Goal: Task Accomplishment & Management: Manage account settings

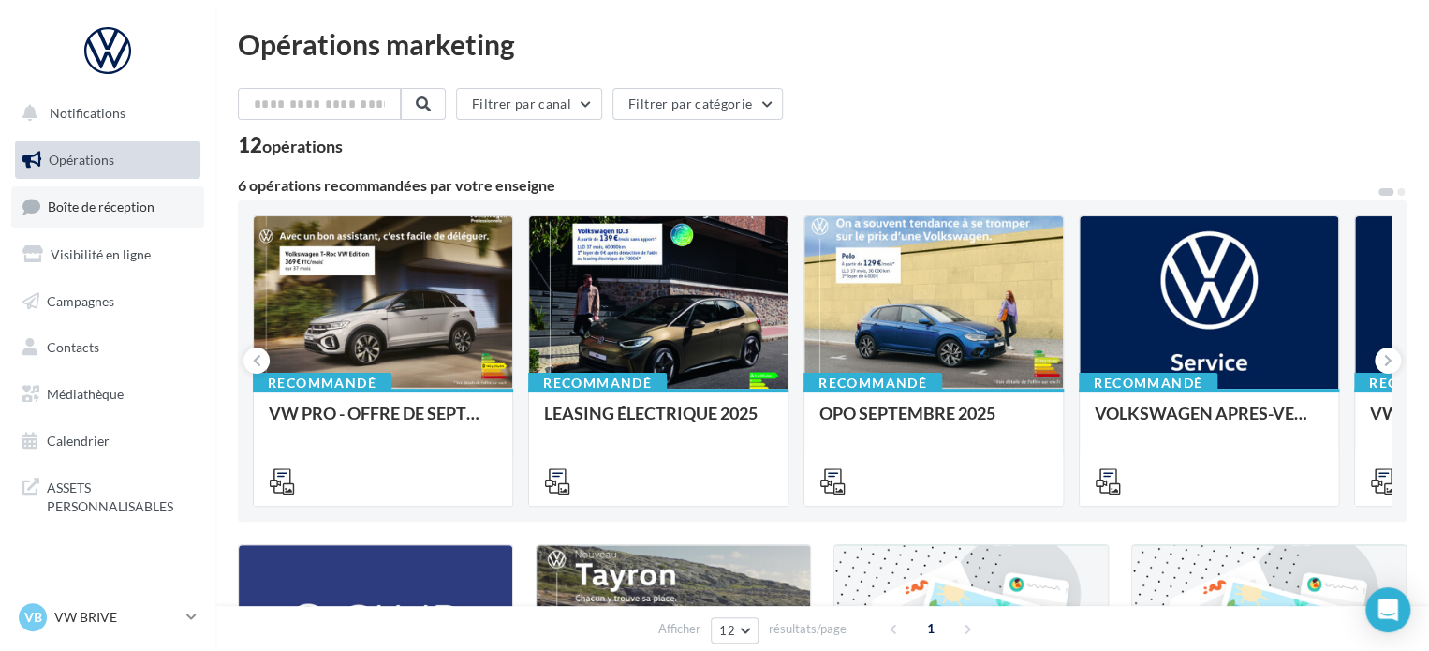
click at [79, 213] on span "Boîte de réception" at bounding box center [101, 207] width 107 height 16
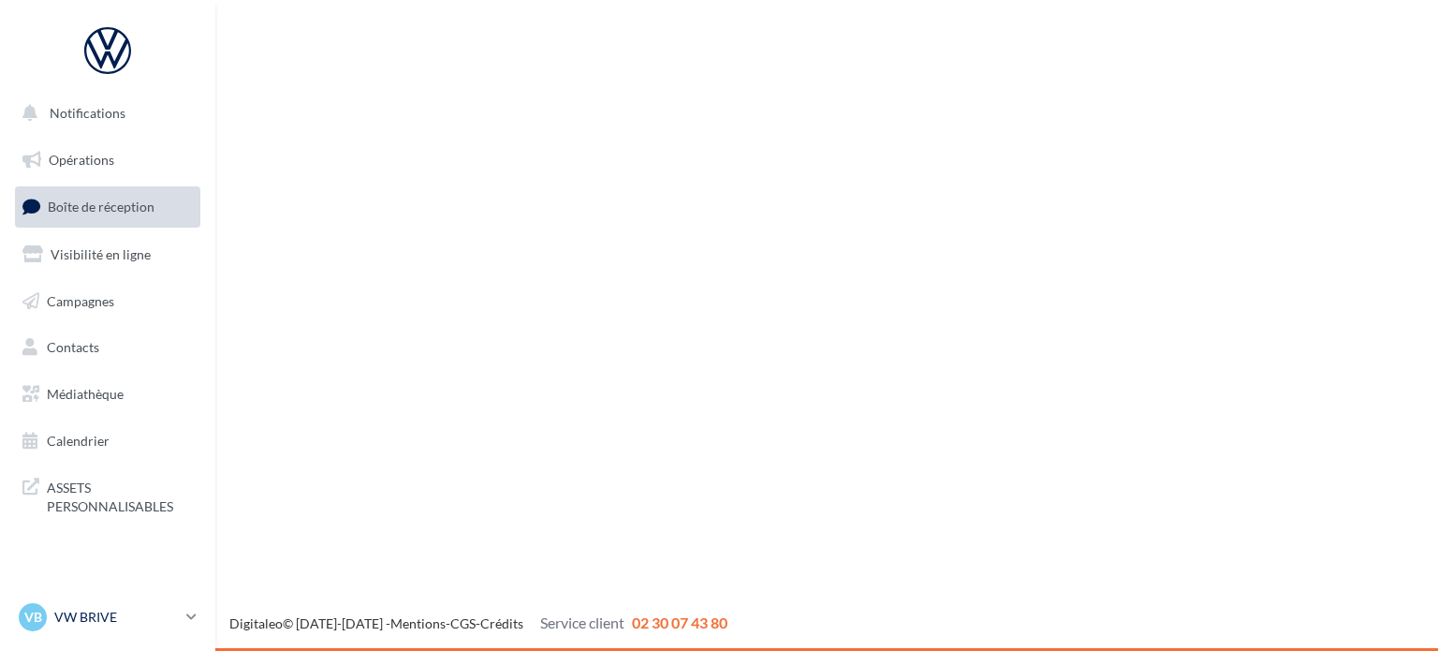
click at [146, 623] on p "VW BRIVE" at bounding box center [116, 617] width 125 height 19
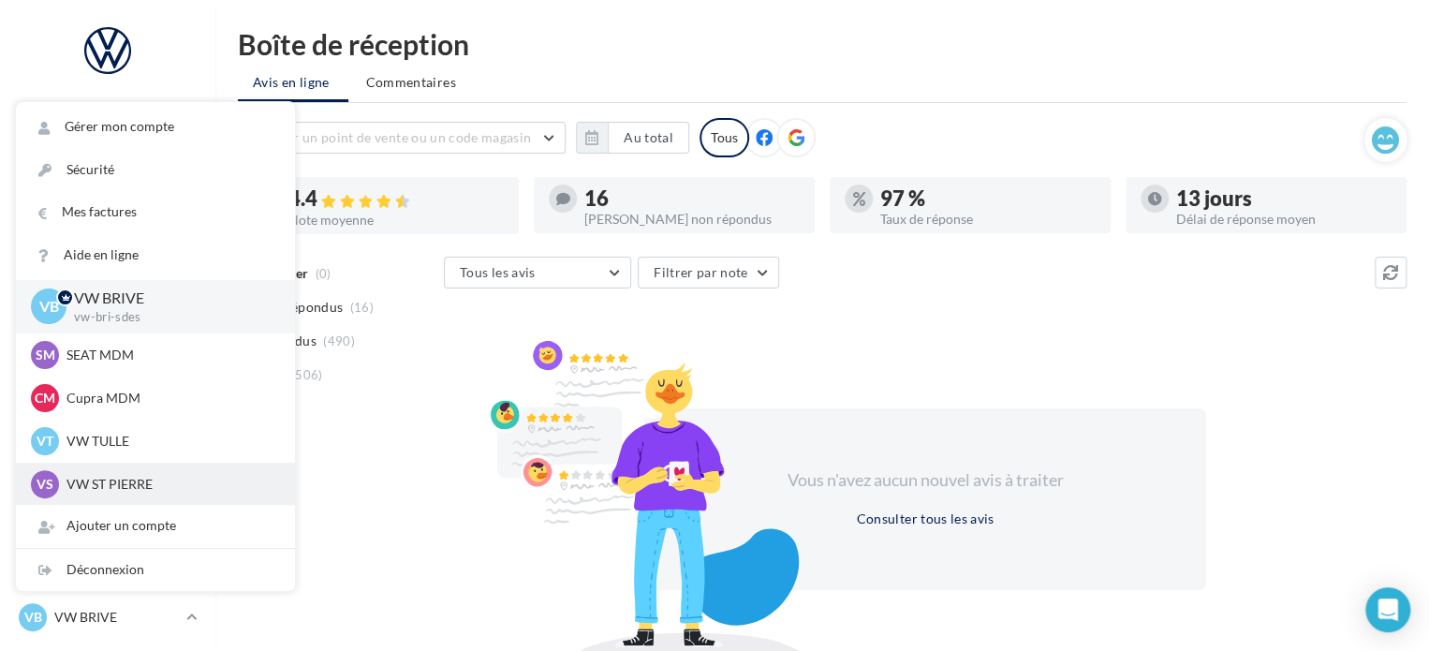
click at [145, 478] on p "VW ST PIERRE" at bounding box center [169, 484] width 206 height 19
